Goal: Transaction & Acquisition: Obtain resource

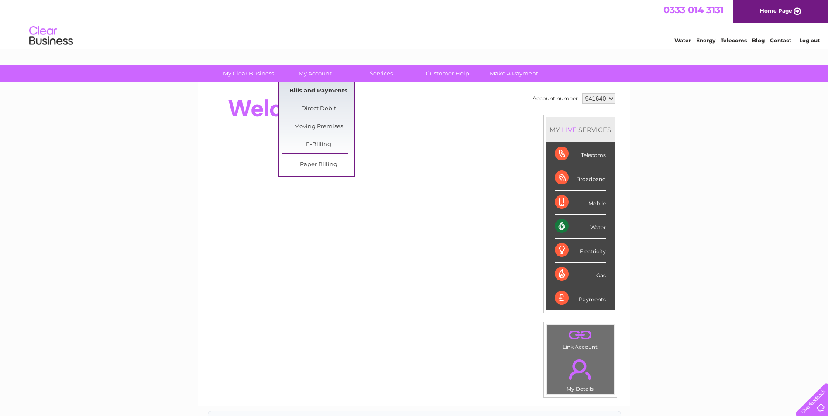
click at [312, 87] on link "Bills and Payments" at bounding box center [318, 90] width 72 height 17
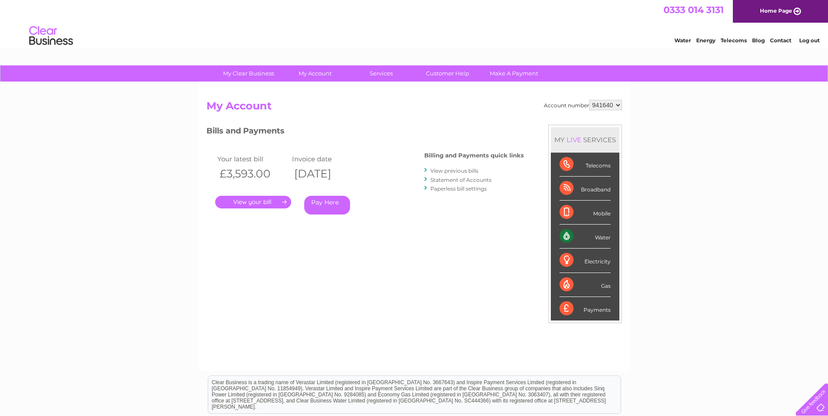
click at [246, 206] on link "." at bounding box center [253, 202] width 76 height 13
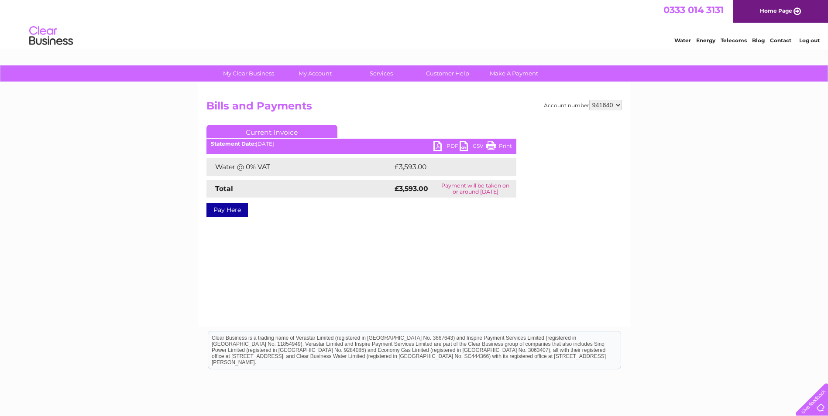
click at [446, 140] on ul "Current Invoice" at bounding box center [361, 133] width 310 height 16
click at [449, 146] on link "PDF" at bounding box center [446, 147] width 26 height 13
click at [614, 107] on select "941640 975335" at bounding box center [605, 105] width 33 height 10
select select "975335"
click at [589, 100] on select "941640 975335" at bounding box center [605, 105] width 33 height 10
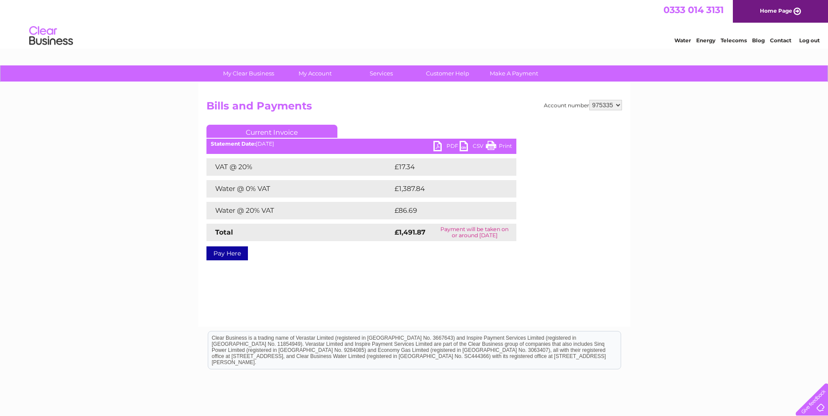
click at [449, 146] on link "PDF" at bounding box center [446, 147] width 26 height 13
